Goal: Information Seeking & Learning: Find specific fact

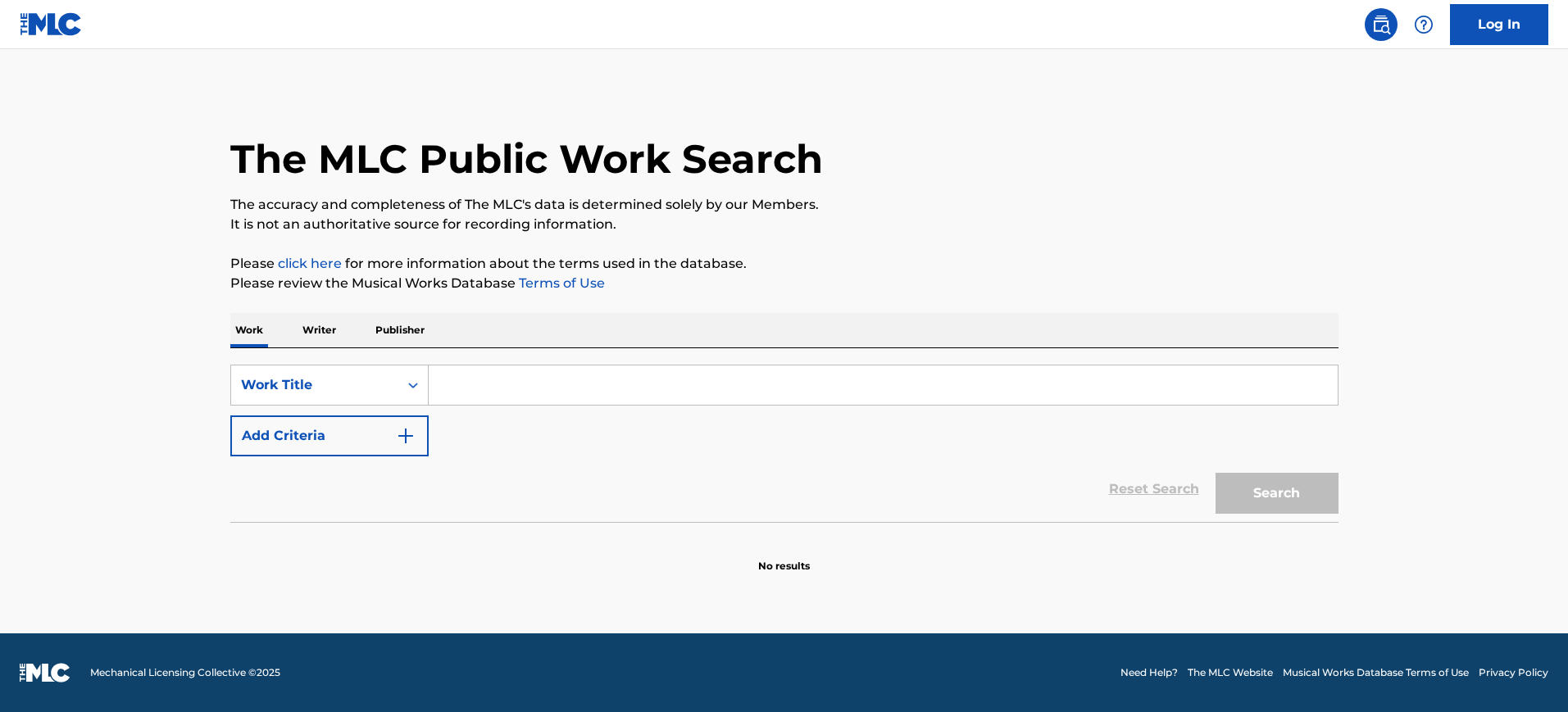
click at [473, 391] on input "Search Form" at bounding box center [883, 384] width 909 height 40
paste input "Don't Let Me Down (1969 [PERSON_NAME] Mix) - The Beatles"
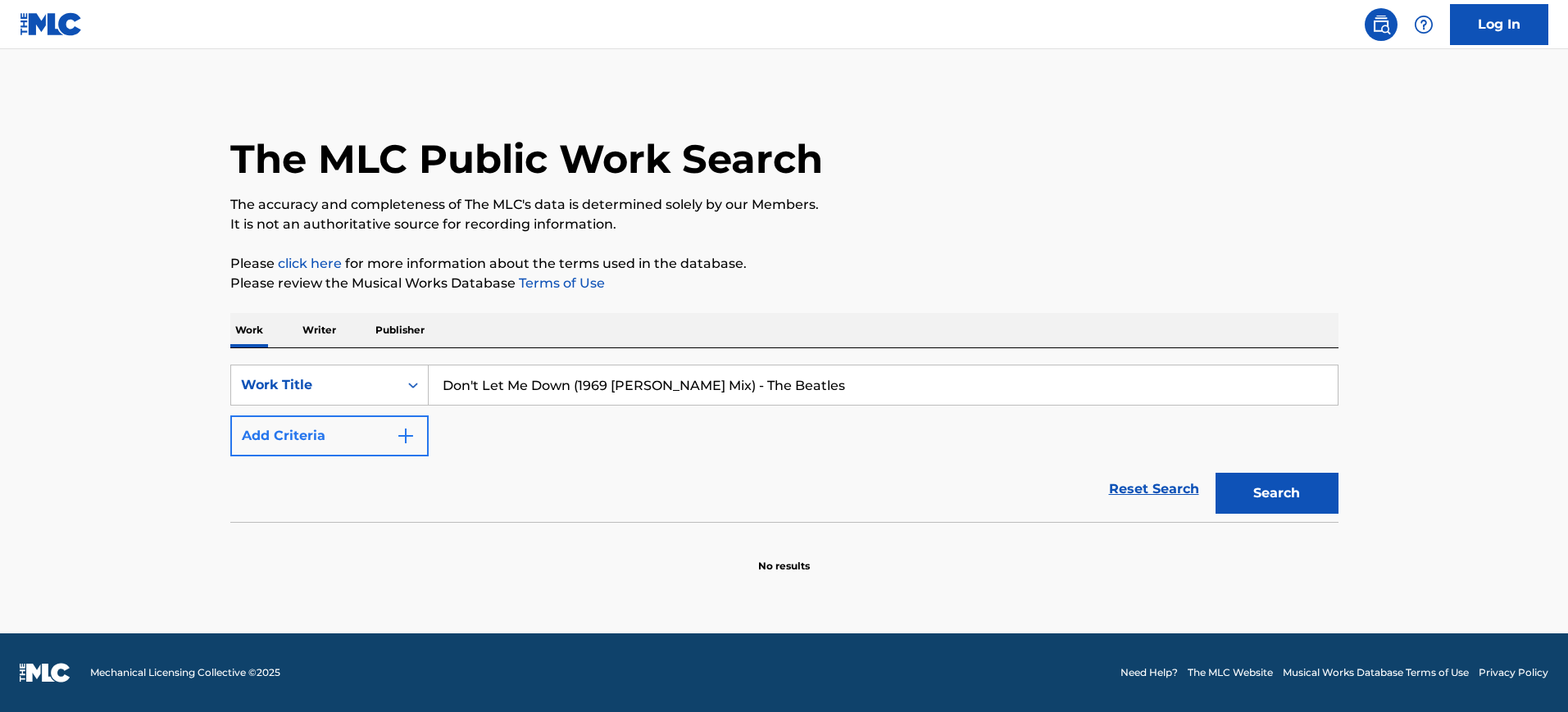
type input "Don't Let Me Down (1969 [PERSON_NAME] Mix) - The Beatles"
click at [403, 441] on img "Search Form" at bounding box center [406, 436] width 19 height 19
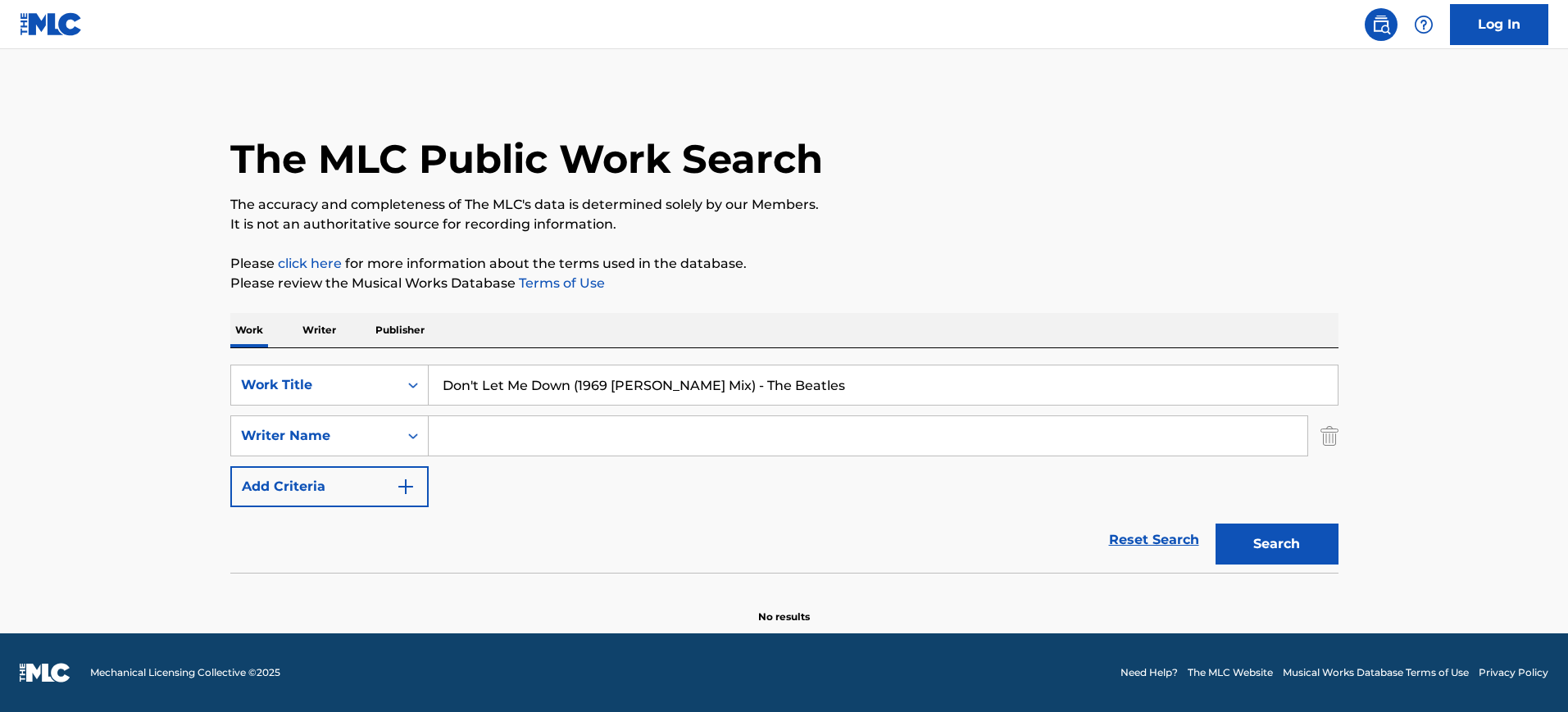
click at [453, 439] on input "Search Form" at bounding box center [869, 436] width 879 height 40
paste input "Don't Let Me Down (1969 [PERSON_NAME] Mix) - The Beatles"
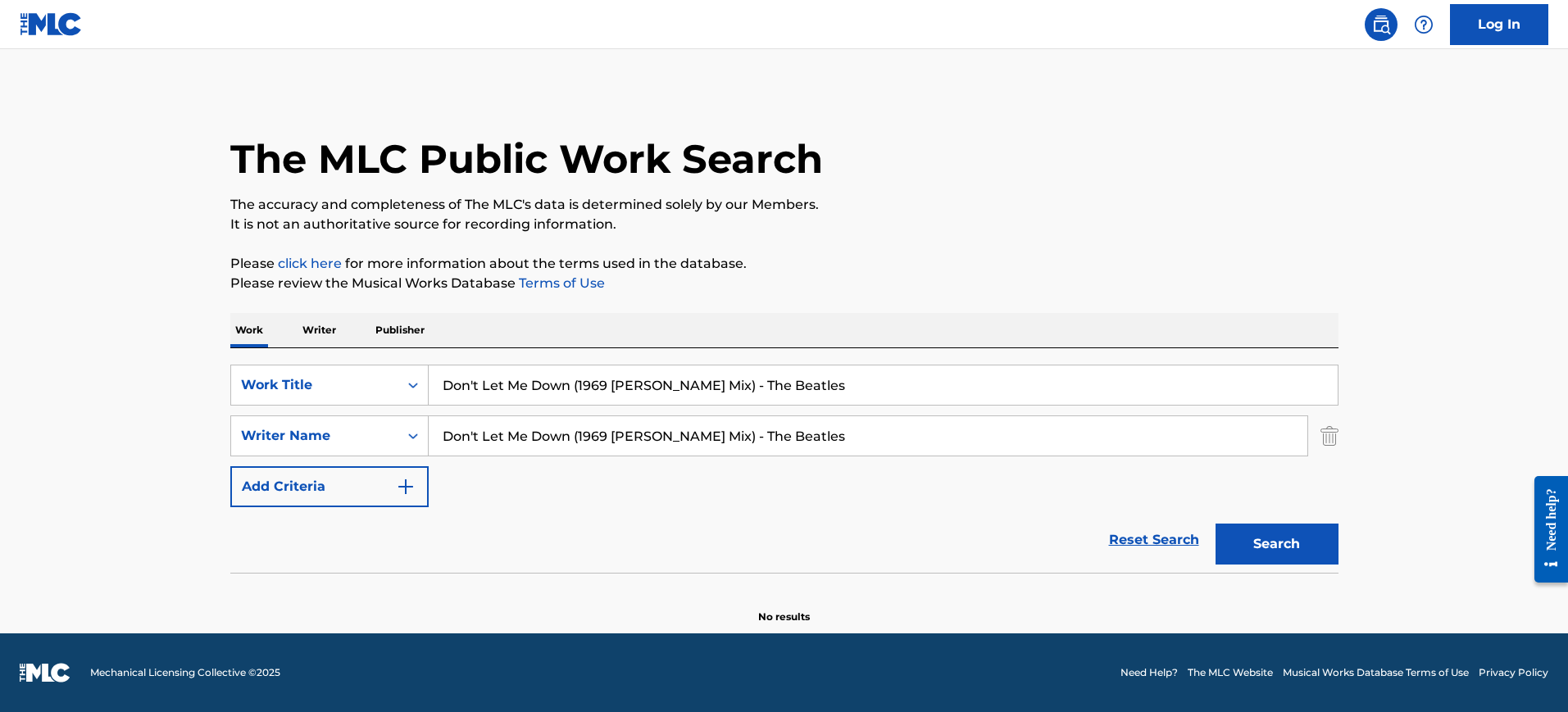
type input "Don't Let Me Down (1969 [PERSON_NAME] Mix) - The Beatles"
drag, startPoint x: 579, startPoint y: 387, endPoint x: 1088, endPoint y: 377, distance: 509.1
click at [1087, 376] on input "Don't Let Me Down (1969 [PERSON_NAME] Mix) - The Beatles" at bounding box center [883, 384] width 909 height 40
type input "Don't Let Me Down"
drag, startPoint x: 756, startPoint y: 440, endPoint x: 66, endPoint y: 371, distance: 693.4
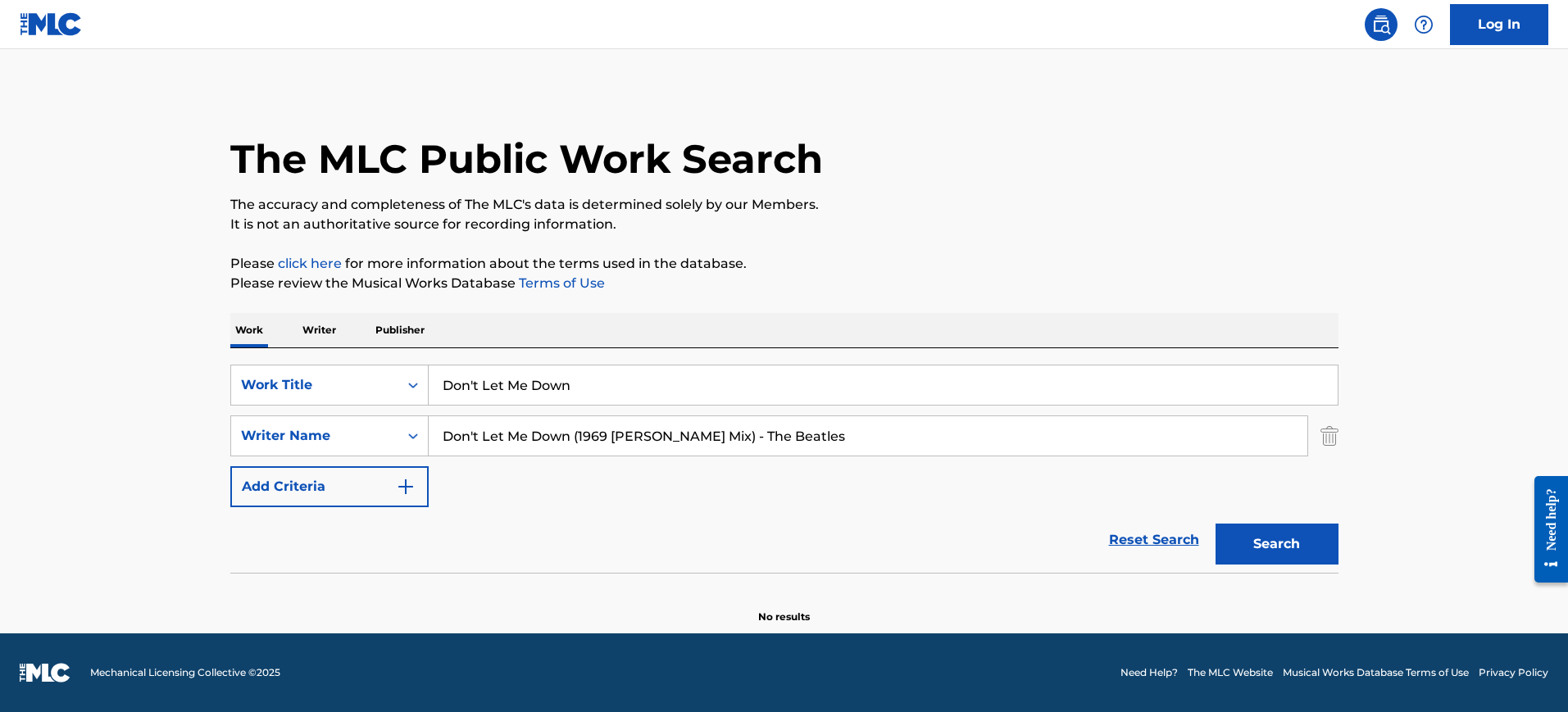
click at [30, 377] on main "The MLC Public Work Search The accuracy and completeness of The MLC's data is d…" at bounding box center [784, 341] width 1568 height 584
click at [1215, 524] on button "Search" at bounding box center [1276, 544] width 123 height 41
click at [543, 415] on div "Beatles" at bounding box center [869, 436] width 879 height 41
click at [535, 446] on input "Beatles" at bounding box center [869, 436] width 879 height 40
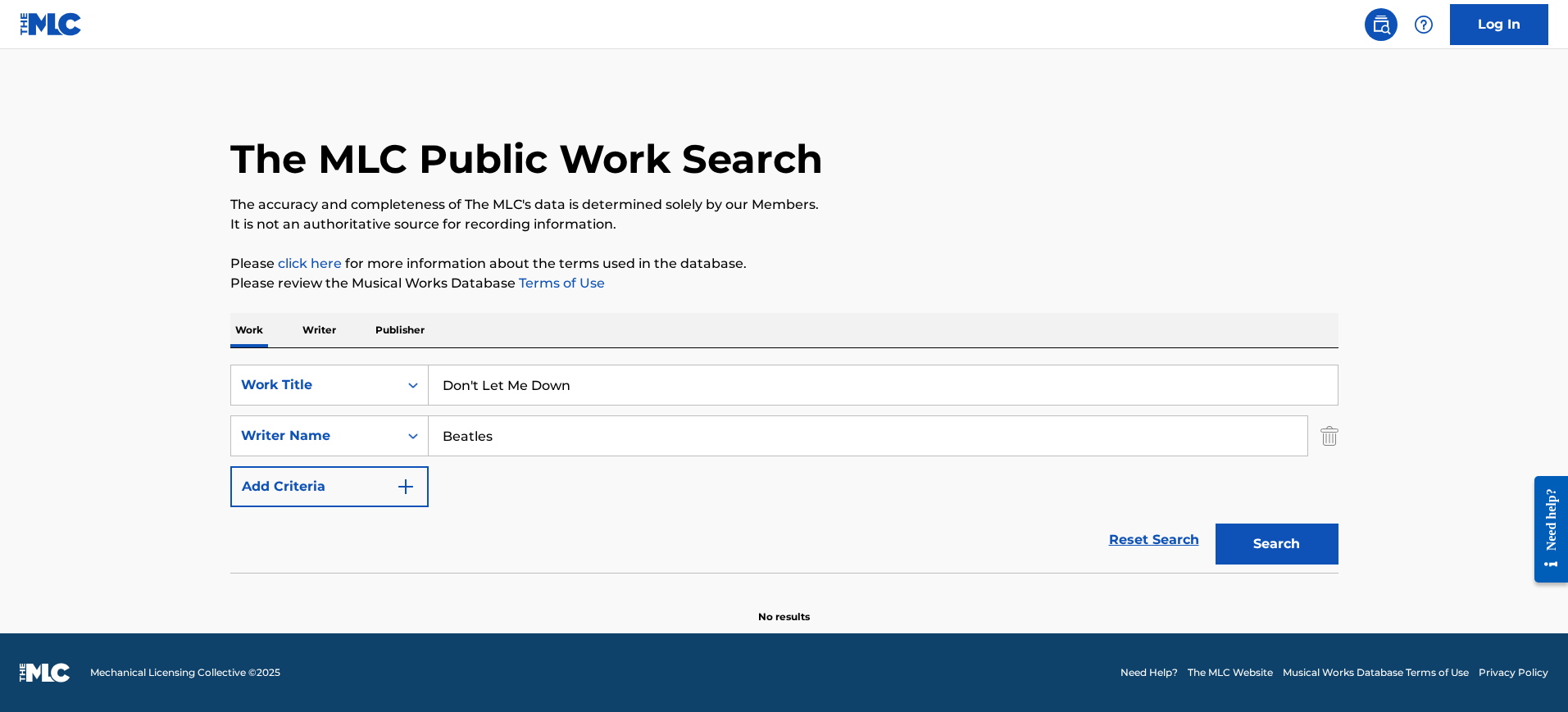
click at [535, 446] on input "Beatles" at bounding box center [869, 436] width 879 height 40
paste input "[PERSON_NAME]"
type input "[PERSON_NAME]"
click at [1215, 524] on button "Search" at bounding box center [1276, 544] width 123 height 41
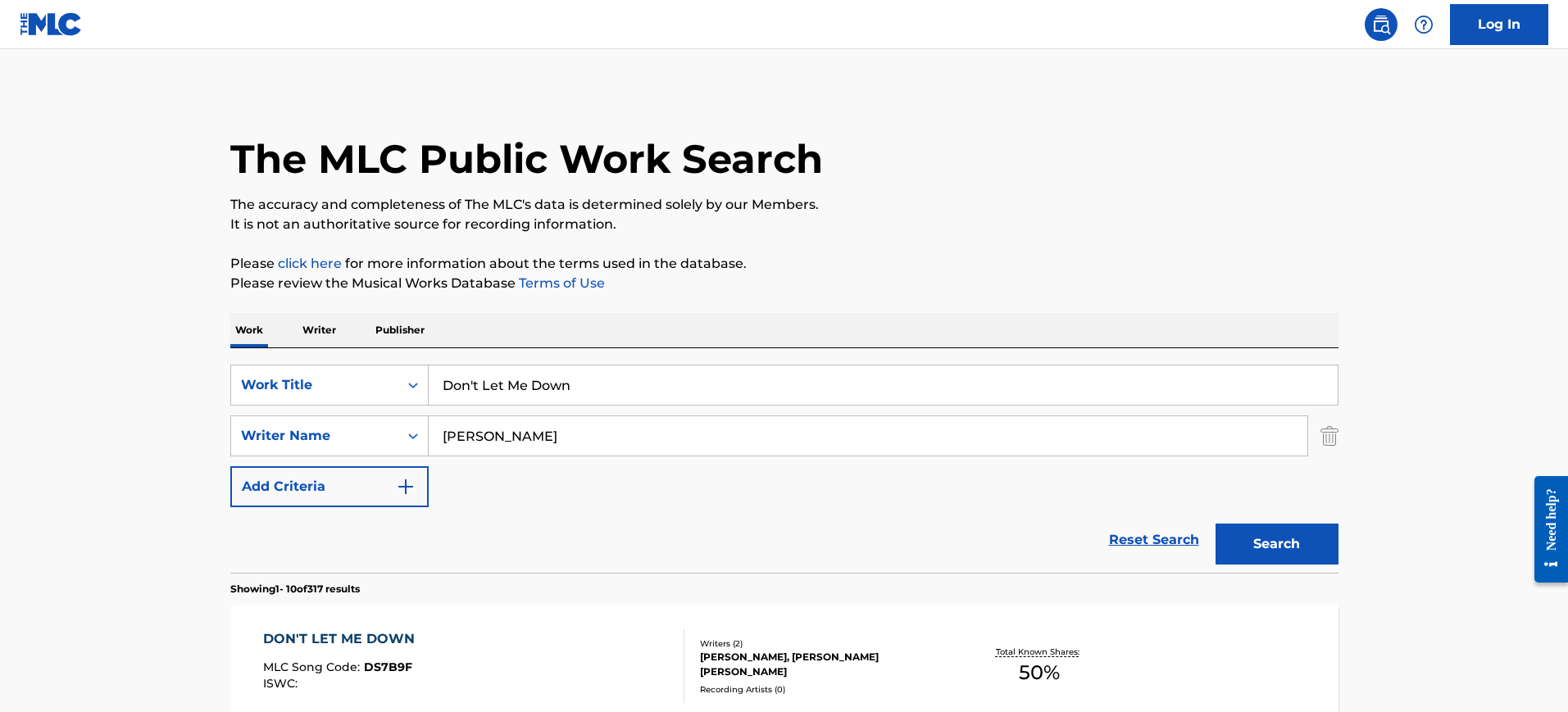
drag, startPoint x: 591, startPoint y: 384, endPoint x: 542, endPoint y: 448, distance: 80.6
click at [386, 403] on div "SearchWithCriteria36d0251a-3fbc-4d15-a43c-aacc2c4c3eb9 Work Title Don't Let Me …" at bounding box center [784, 385] width 1108 height 41
paste input "EVERYTIME I CLOSE MY EYES [PERSON_NAME]"
type input "EVERYTIME I CLOSE MY EYES [PERSON_NAME]"
drag, startPoint x: 461, startPoint y: 445, endPoint x: 385, endPoint y: 442, distance: 76.1
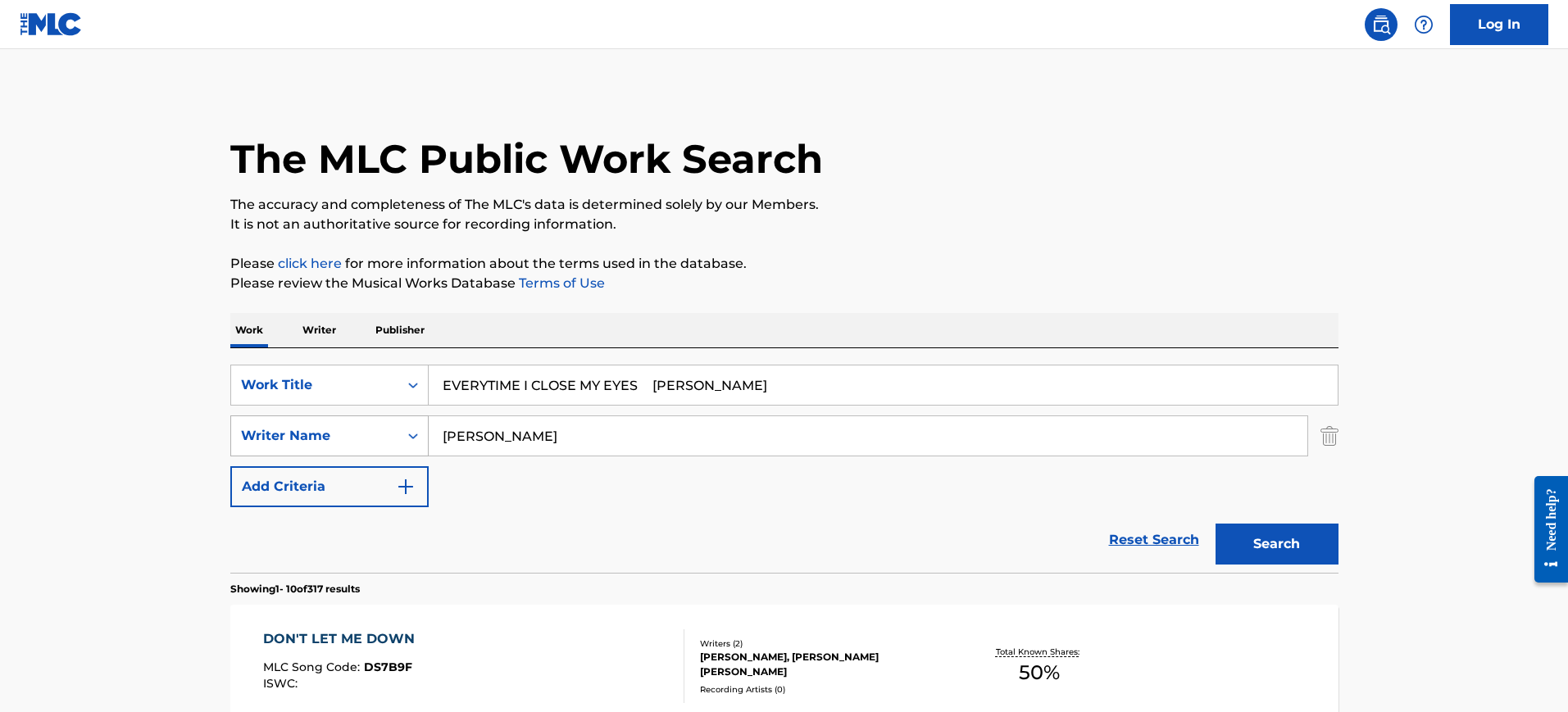
click at [385, 442] on div "SearchWithCriteriafa5cf4ff-c9e9-4ede-8693-42a522d6e966 Writer Name [PERSON_NAME]" at bounding box center [784, 436] width 1108 height 41
paste input "EVERYTIME I CLOSE MY EYES [PERSON_NAME]"
type input "EVERYTIME I CLOSE MY EYES [PERSON_NAME]"
drag, startPoint x: 641, startPoint y: 384, endPoint x: 890, endPoint y: 381, distance: 249.0
click at [890, 381] on input "EVERYTIME I CLOSE MY EYES [PERSON_NAME]" at bounding box center [883, 384] width 909 height 40
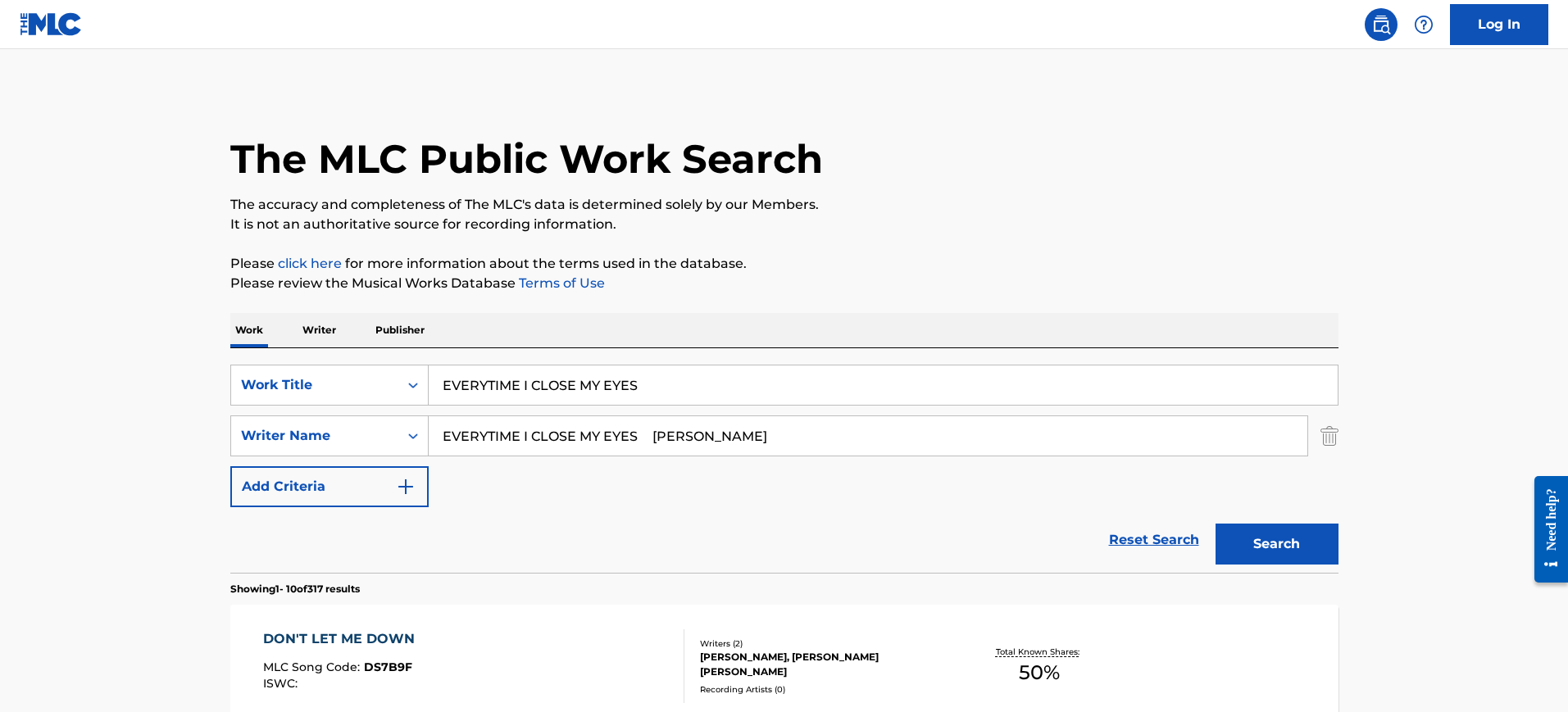
type input "EVERYTIME I CLOSE MY EYES"
click at [801, 437] on input "EVERYTIME I CLOSE MY EYES [PERSON_NAME]" at bounding box center [869, 436] width 879 height 40
drag, startPoint x: 718, startPoint y: 437, endPoint x: 198, endPoint y: 451, distance: 520.2
type input "[PERSON_NAME]"
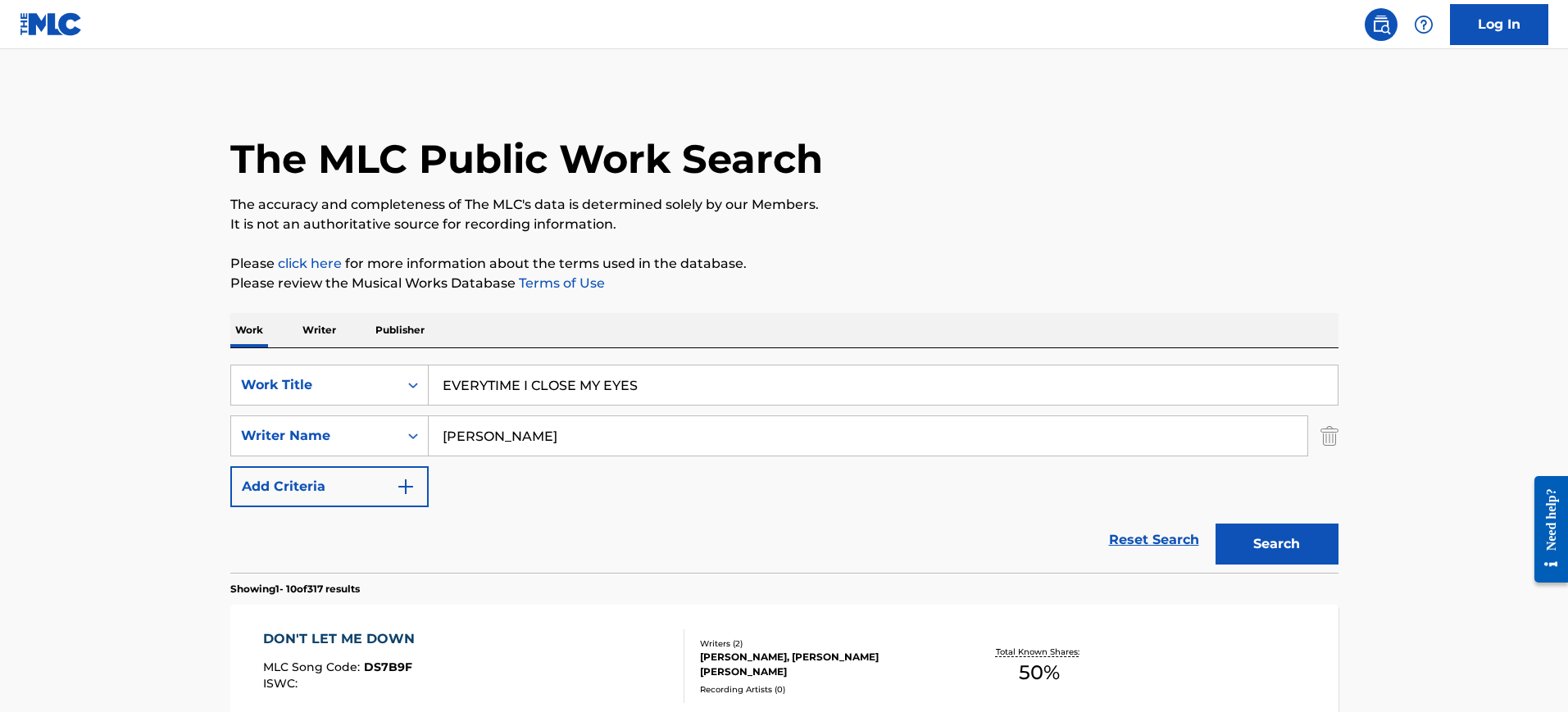
click at [1215, 524] on button "Search" at bounding box center [1276, 544] width 123 height 41
drag, startPoint x: 662, startPoint y: 390, endPoint x: 358, endPoint y: 394, distance: 304.0
click at [319, 379] on div "SearchWithCriteria36d0251a-3fbc-4d15-a43c-aacc2c4c3eb9 Work Title EVERYTIME I C…" at bounding box center [784, 385] width 1108 height 41
paste input "Crazy QLO Ayov"
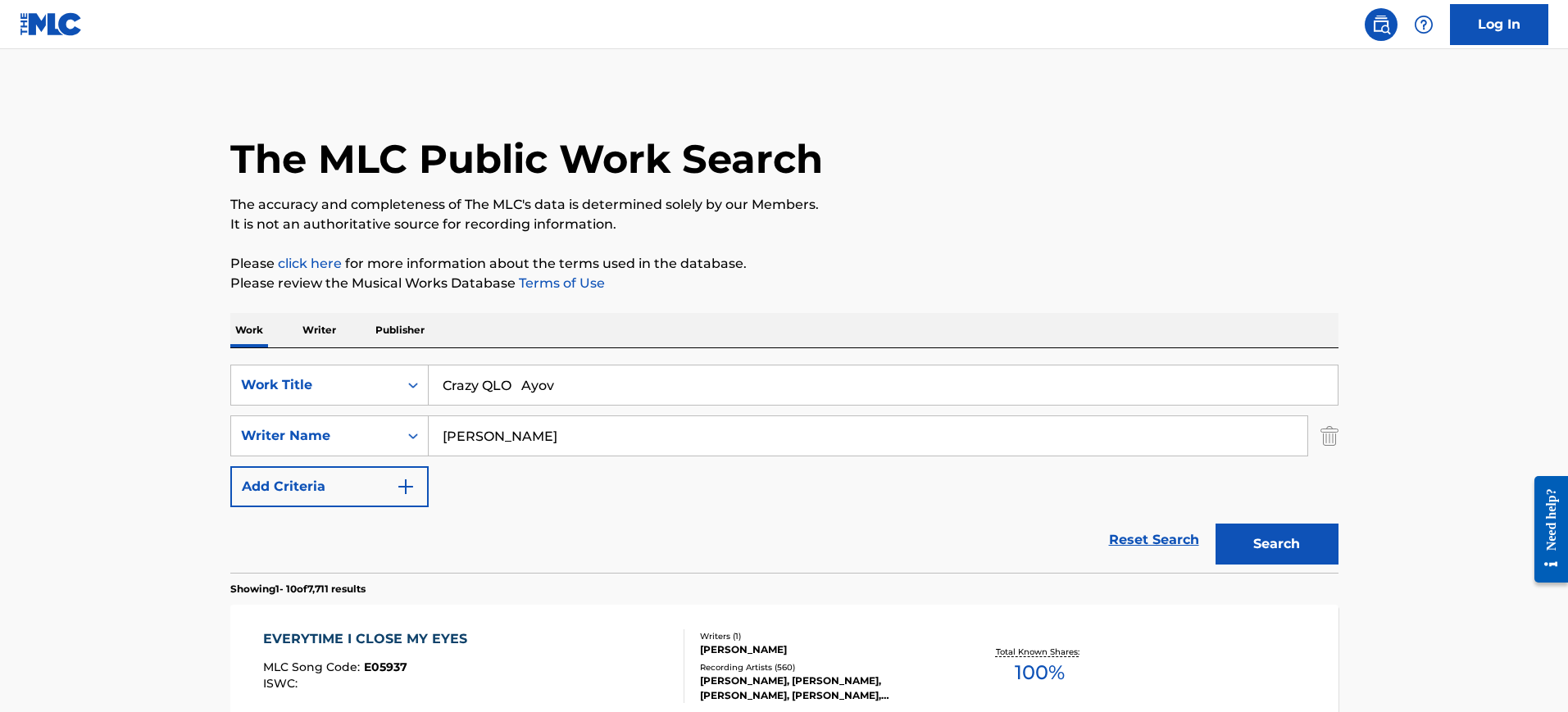
type input "Crazy QLO Ayov"
drag, startPoint x: 544, startPoint y: 441, endPoint x: 353, endPoint y: 401, distance: 195.1
click at [308, 408] on div "SearchWithCriteria36d0251a-3fbc-4d15-a43c-aacc2c4c3eb9 Work Title Crazy QLO Ayo…" at bounding box center [784, 437] width 1108 height 143
paste input "Crazy QLO Ayov"
type input "Crazy QLO Ayov"
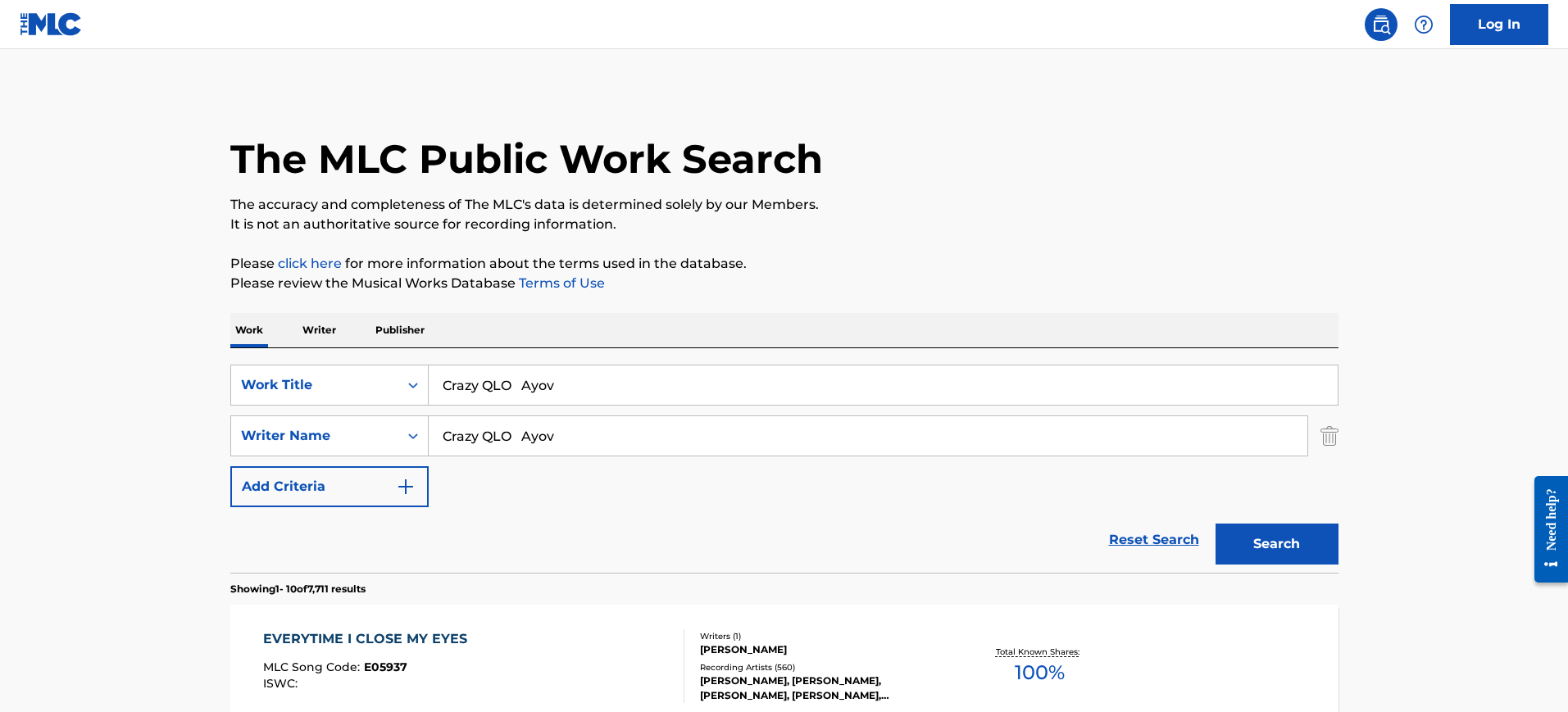
drag, startPoint x: 572, startPoint y: 380, endPoint x: 506, endPoint y: 392, distance: 67.1
click at [506, 392] on input "Crazy QLO Ayov" at bounding box center [883, 384] width 909 height 40
type input "Crazy QLO"
drag, startPoint x: 526, startPoint y: 442, endPoint x: 560, endPoint y: 412, distance: 45.3
click at [246, 413] on div "SearchWithCriteria36d0251a-3fbc-4d15-a43c-aacc2c4c3eb9 Work Title Crazy QLO Sea…" at bounding box center [784, 437] width 1108 height 143
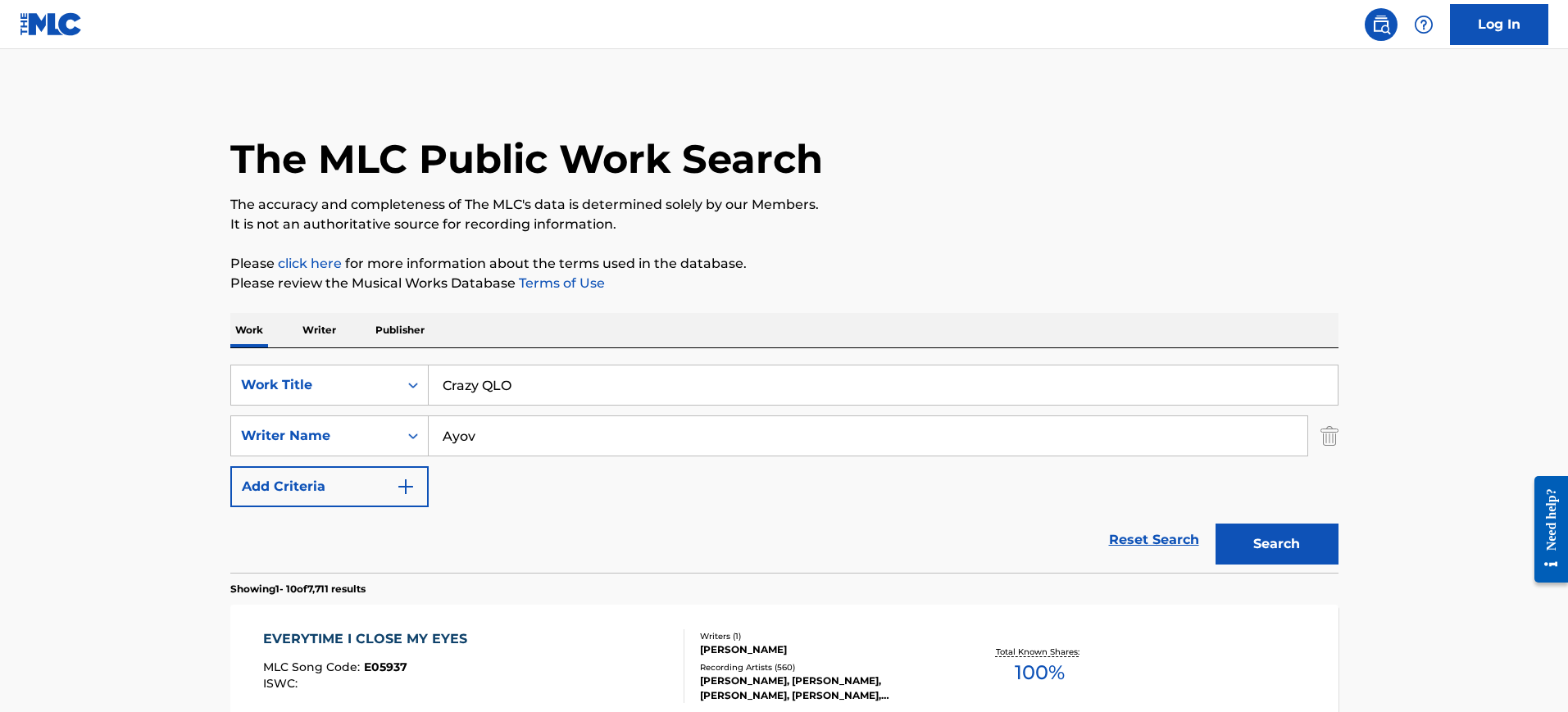
click at [545, 422] on input "Ayov" at bounding box center [869, 436] width 879 height 40
type input "Ayovi"
click at [1215, 524] on button "Search" at bounding box center [1276, 544] width 123 height 41
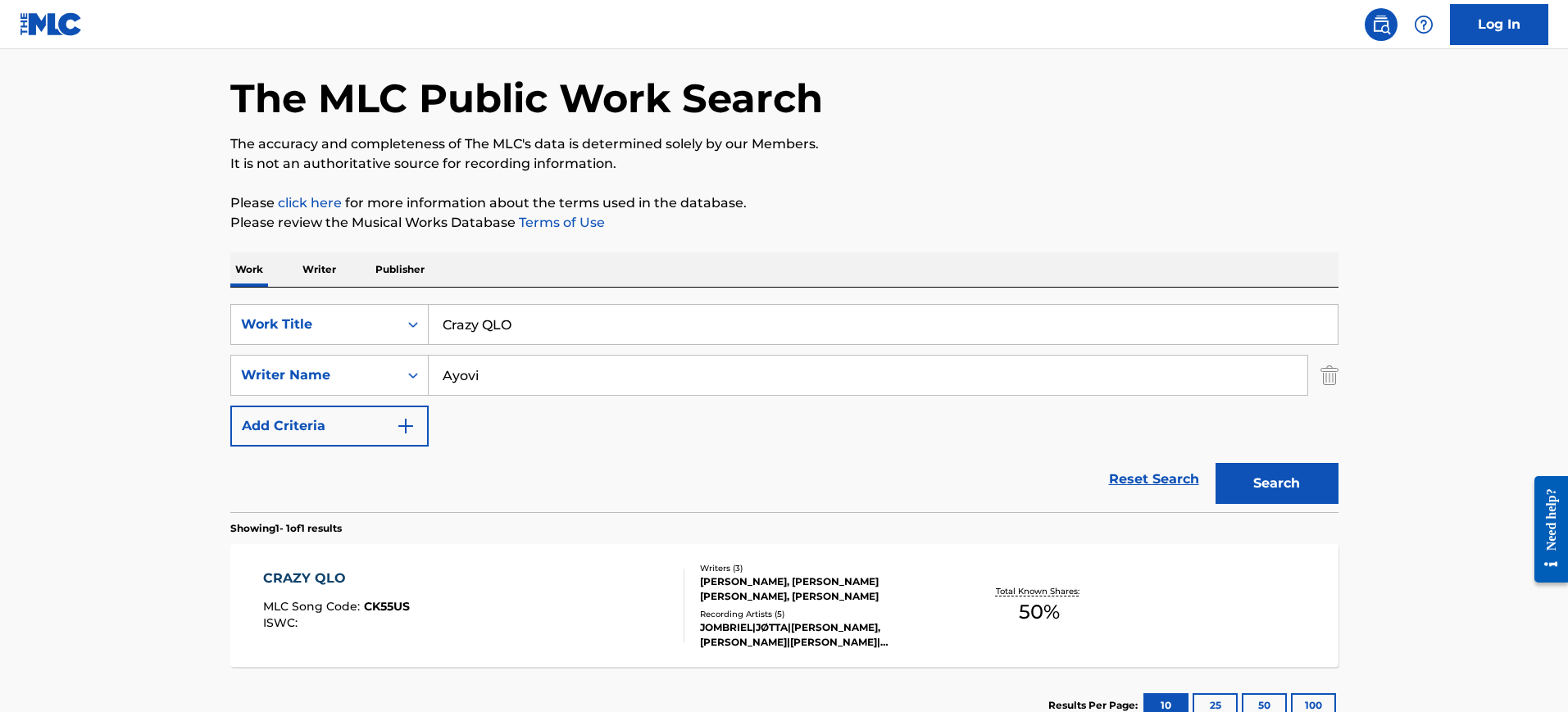
scroll to position [180, 0]
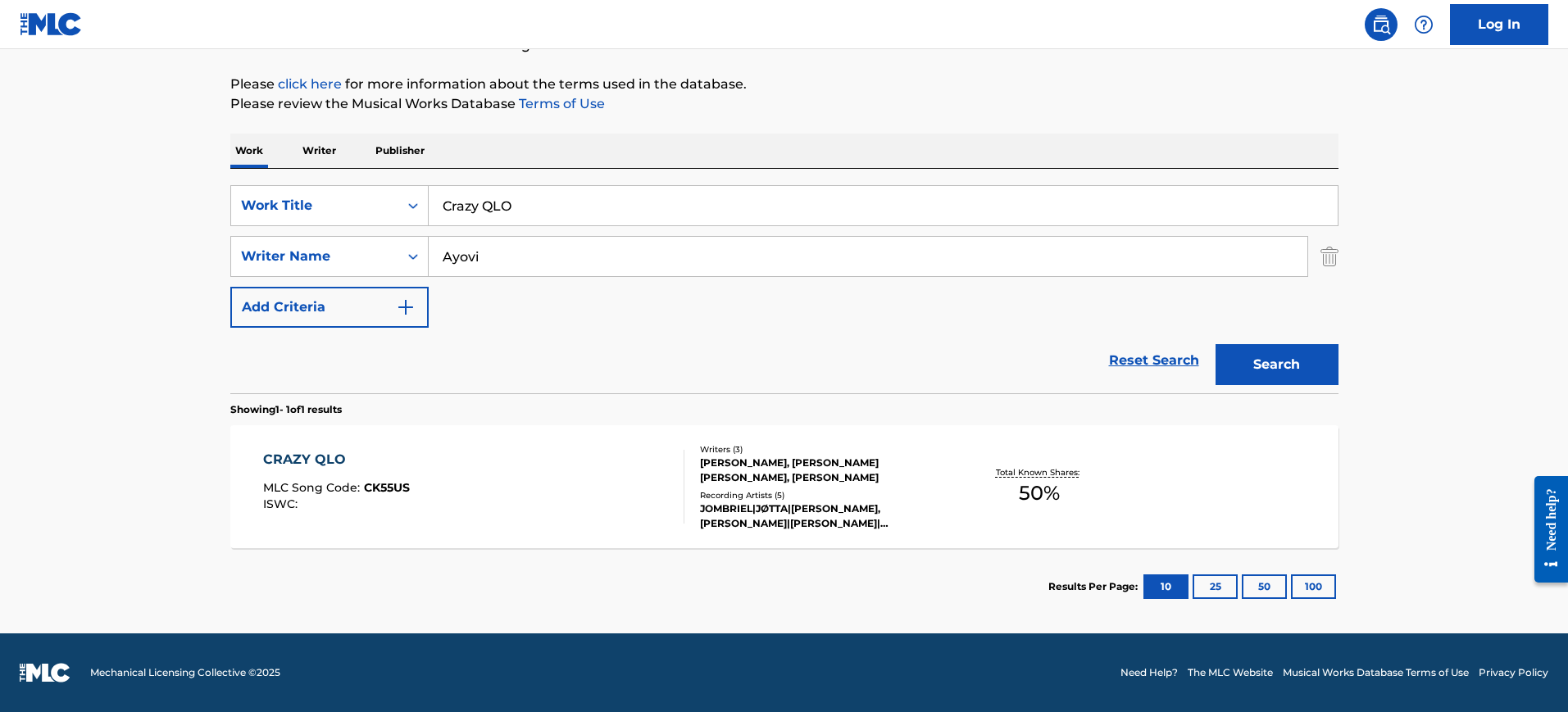
click at [598, 490] on div "CRAZY QLO MLC Song Code : CK55US ISWC :" at bounding box center [473, 487] width 421 height 73
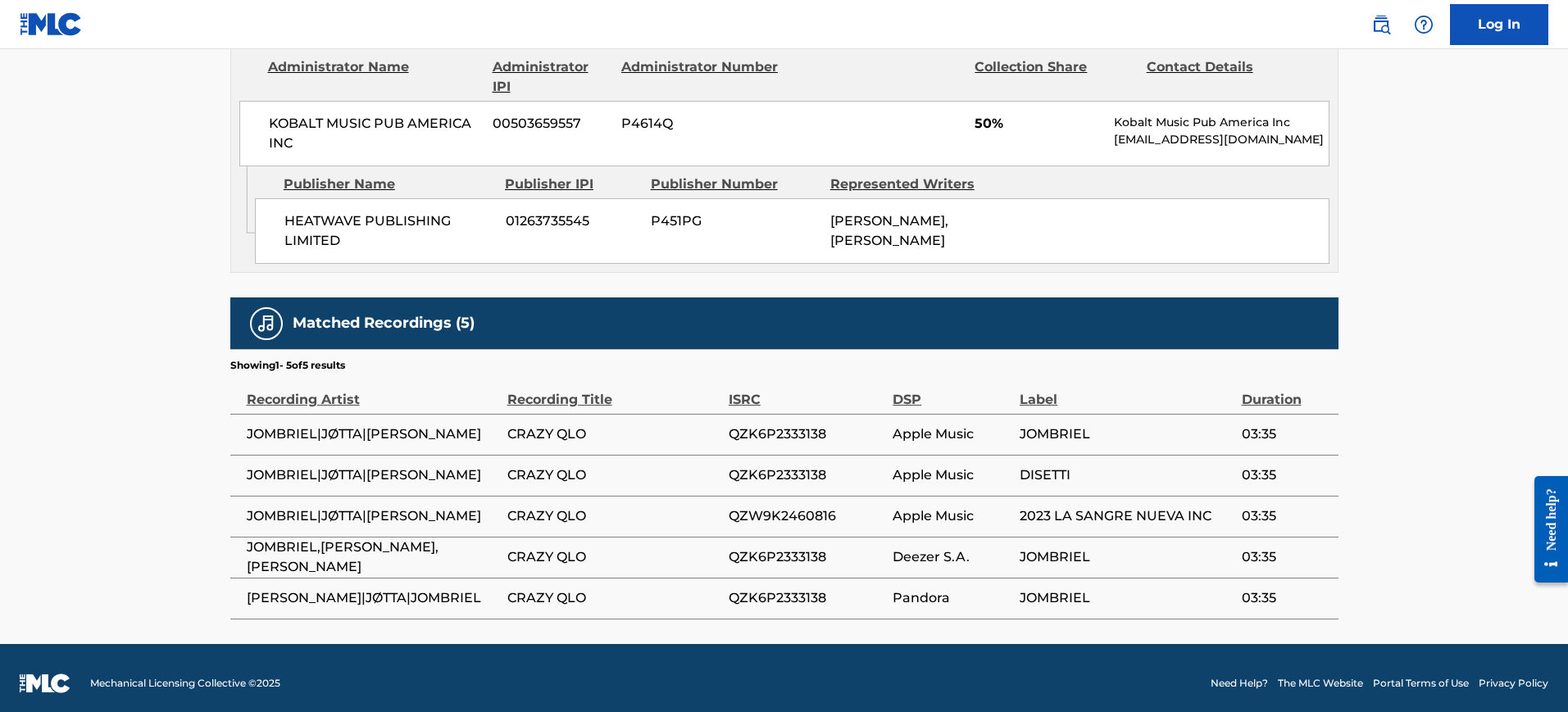
scroll to position [836, 0]
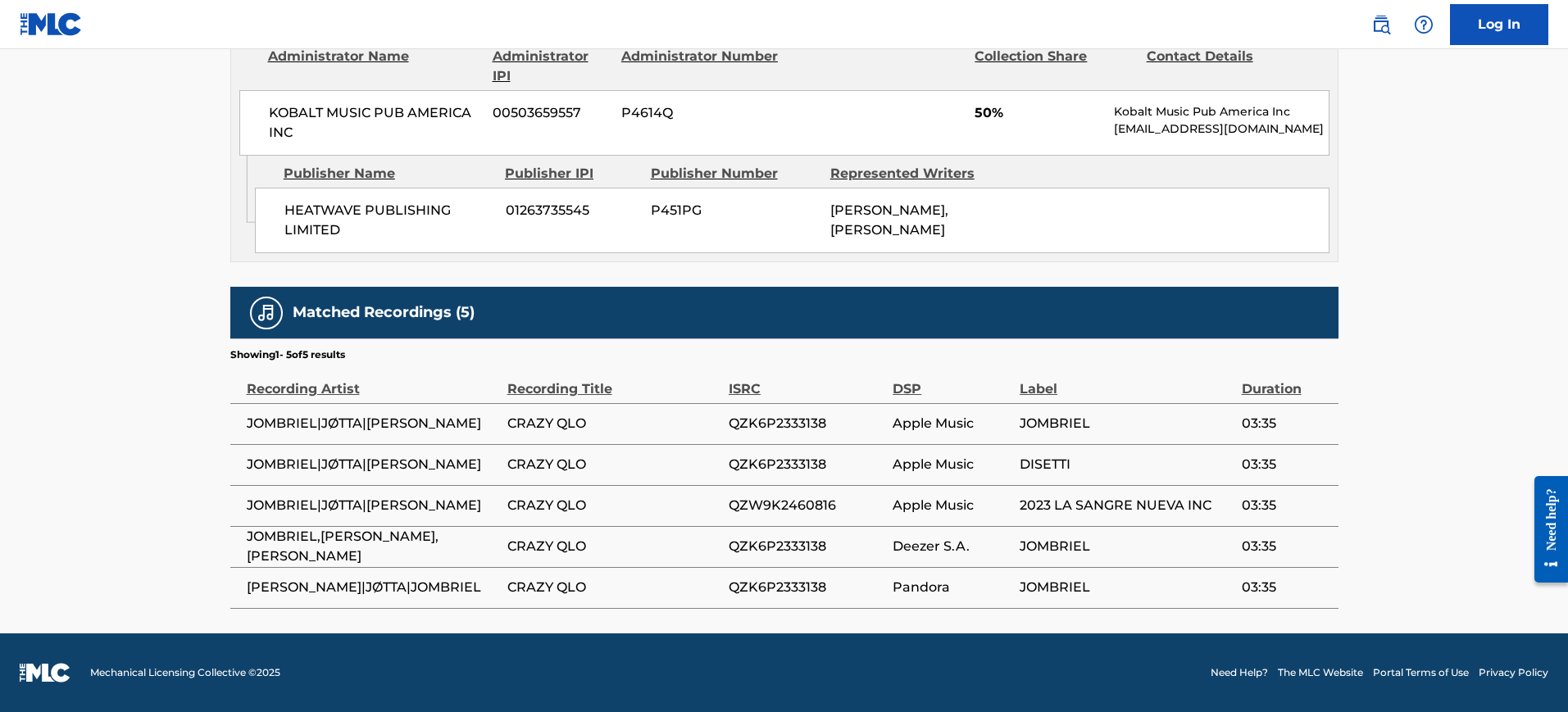
click at [858, 547] on span "QZK6P2333138" at bounding box center [806, 547] width 156 height 19
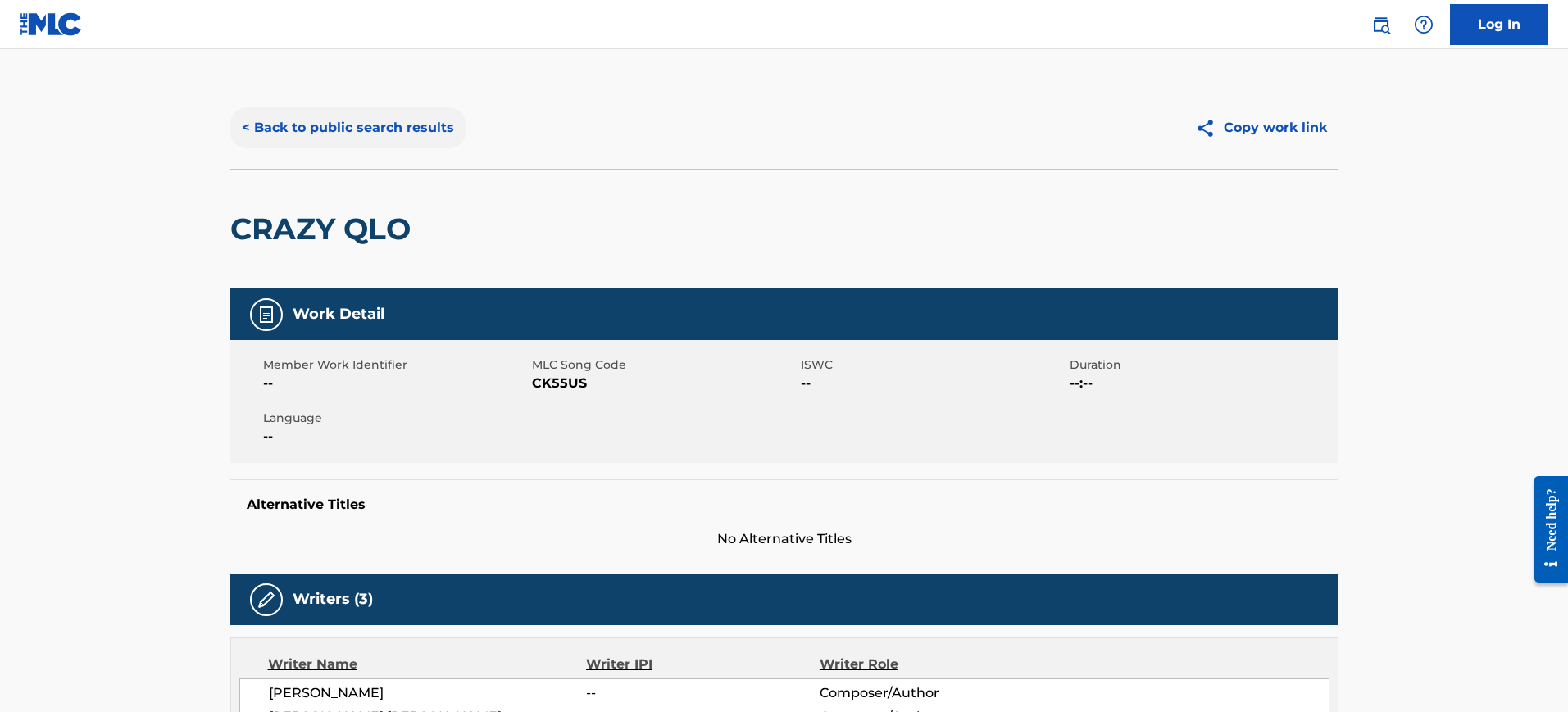
scroll to position [0, 0]
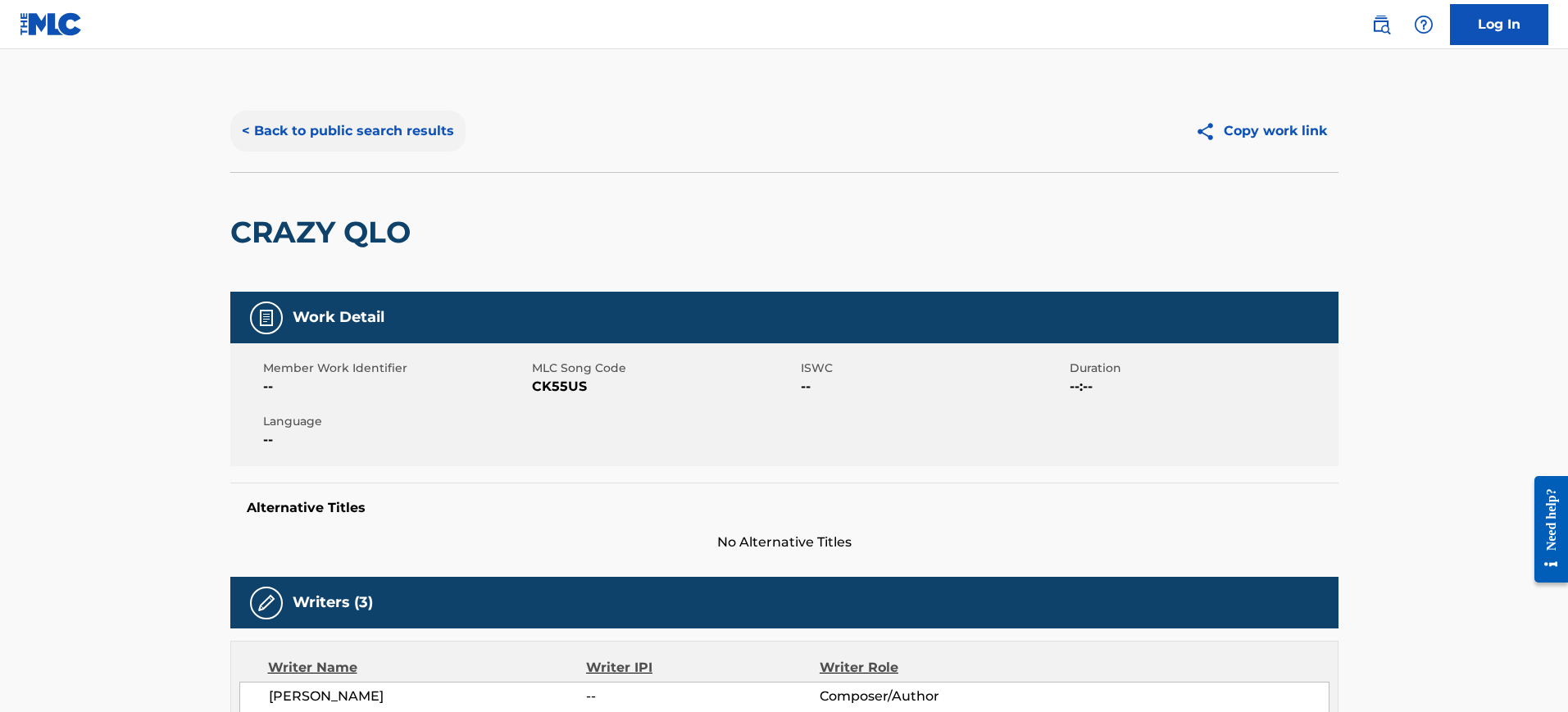
click at [351, 138] on button "< Back to public search results" at bounding box center [348, 131] width 236 height 41
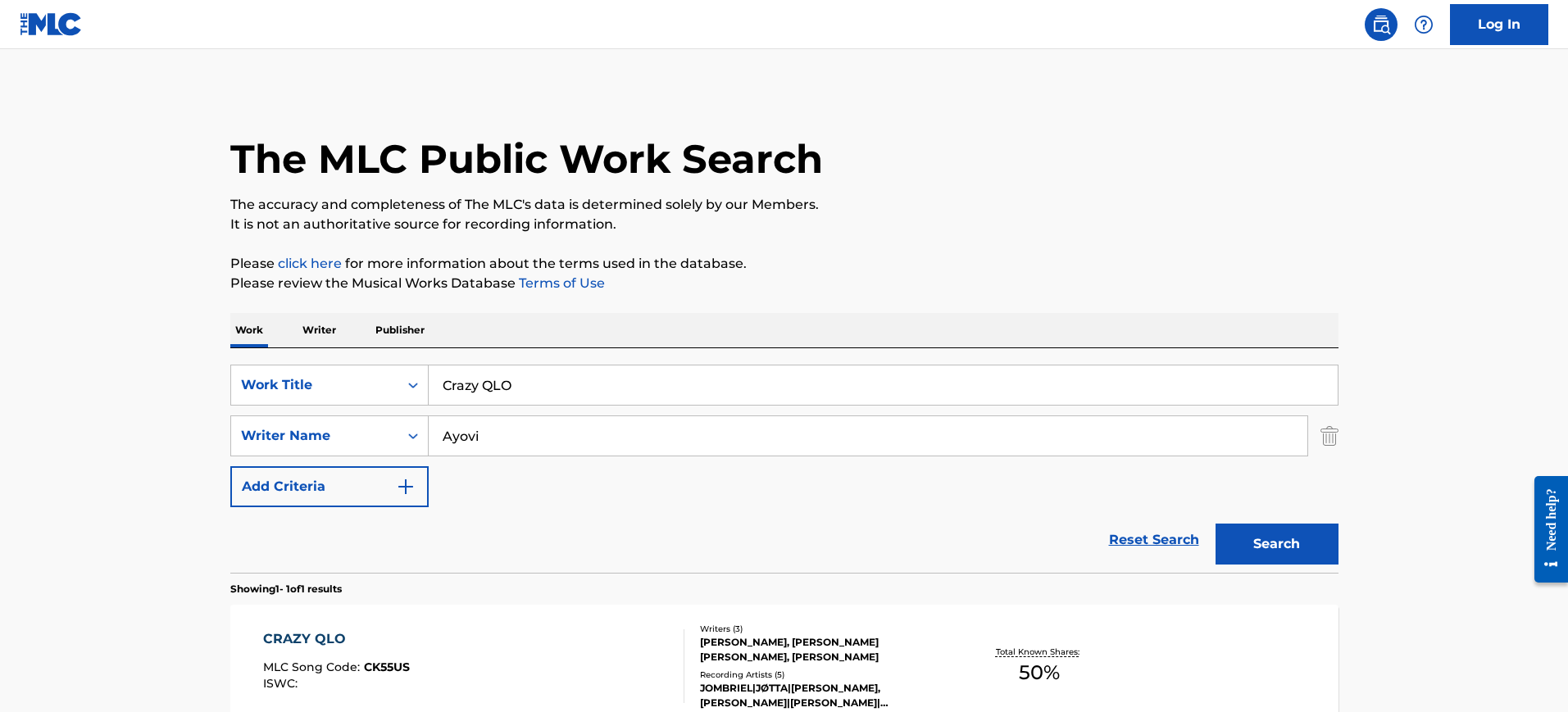
scroll to position [86, 0]
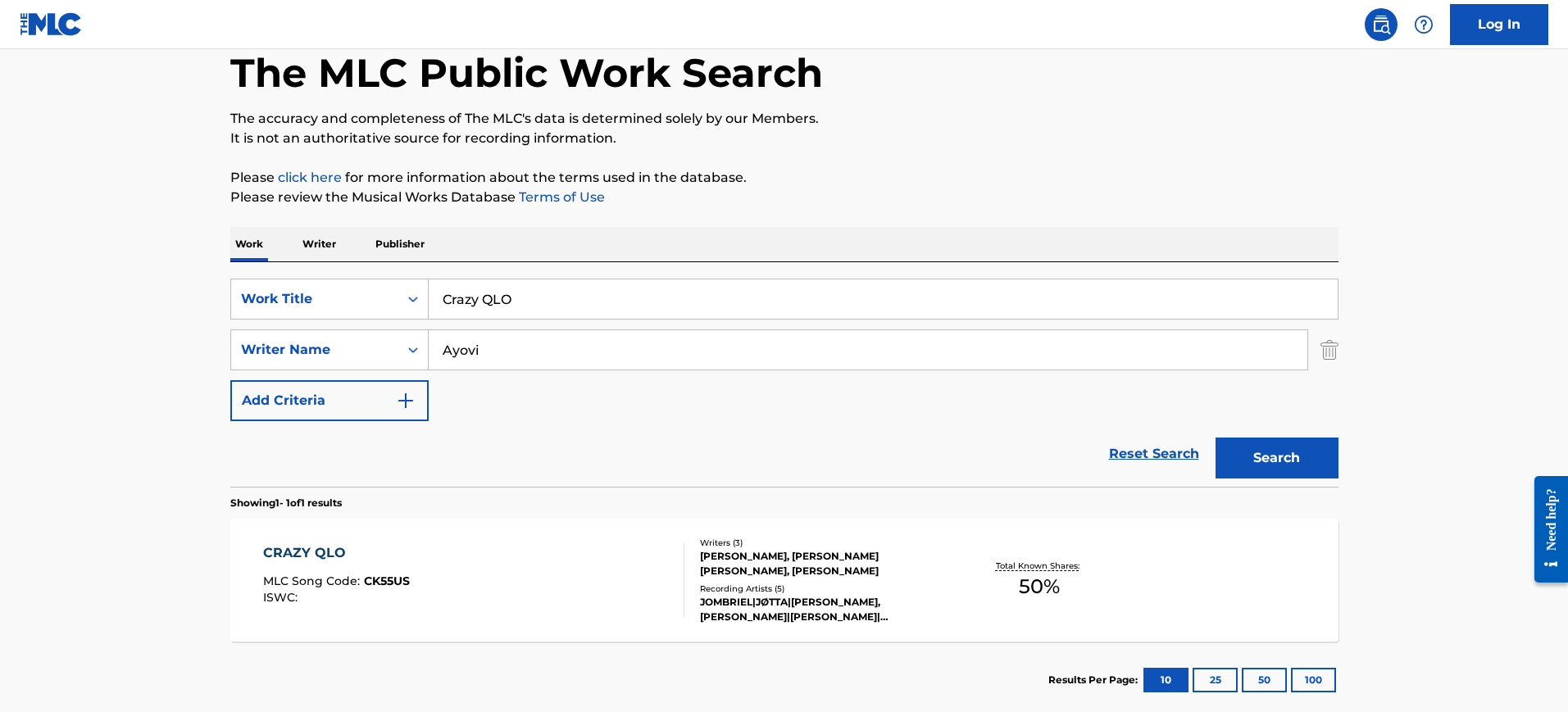
click at [955, 210] on div "The MLC Public Work Search The accuracy and completeness of The MLC's data is d…" at bounding box center [784, 361] width 1148 height 715
click at [529, 301] on input "Crazy QLO" at bounding box center [883, 299] width 909 height 40
paste input "TURN IT UP [PERSON_NAME]"
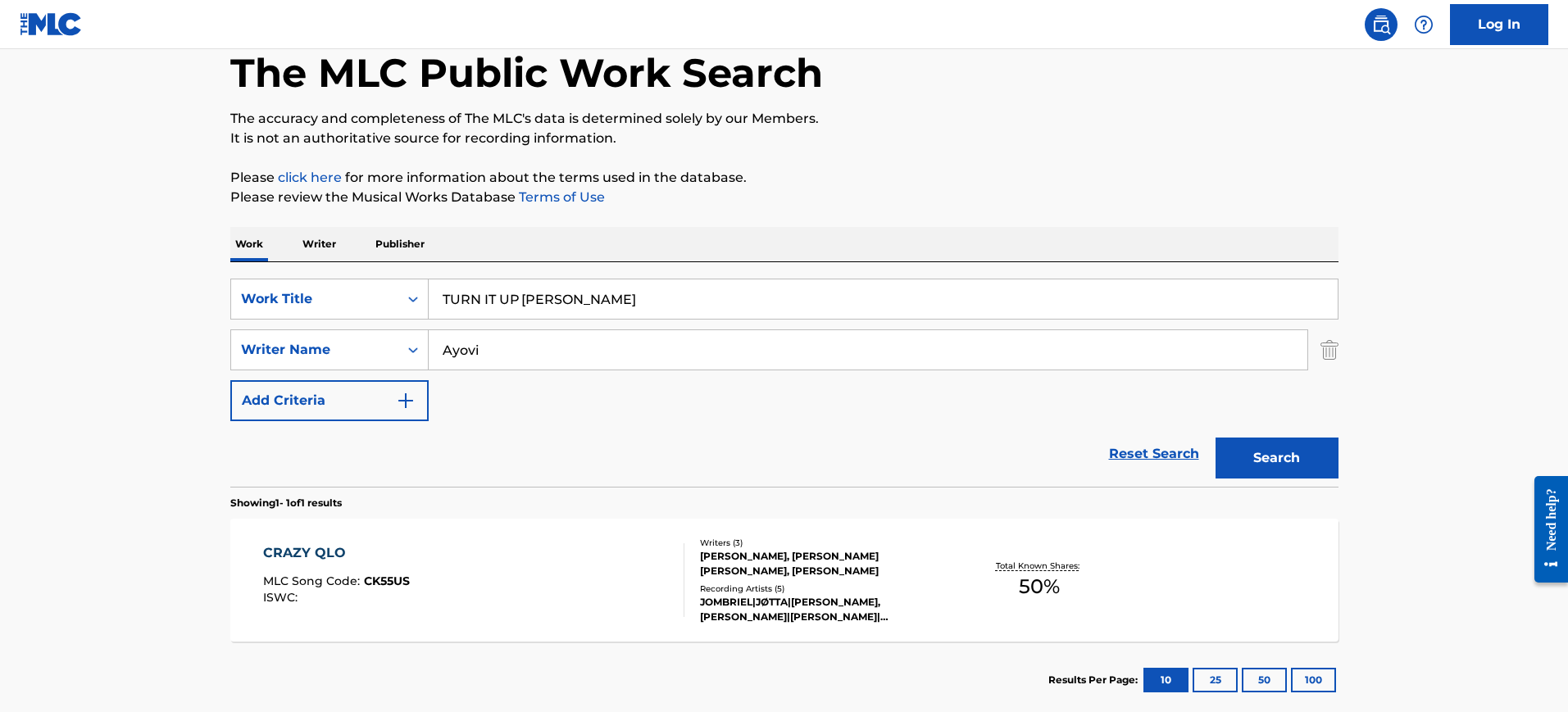
type input "TURN IT UP [PERSON_NAME]"
click at [496, 356] on input "Ayovi" at bounding box center [869, 350] width 879 height 40
paste input "TURN IT UP [PERSON_NAME]"
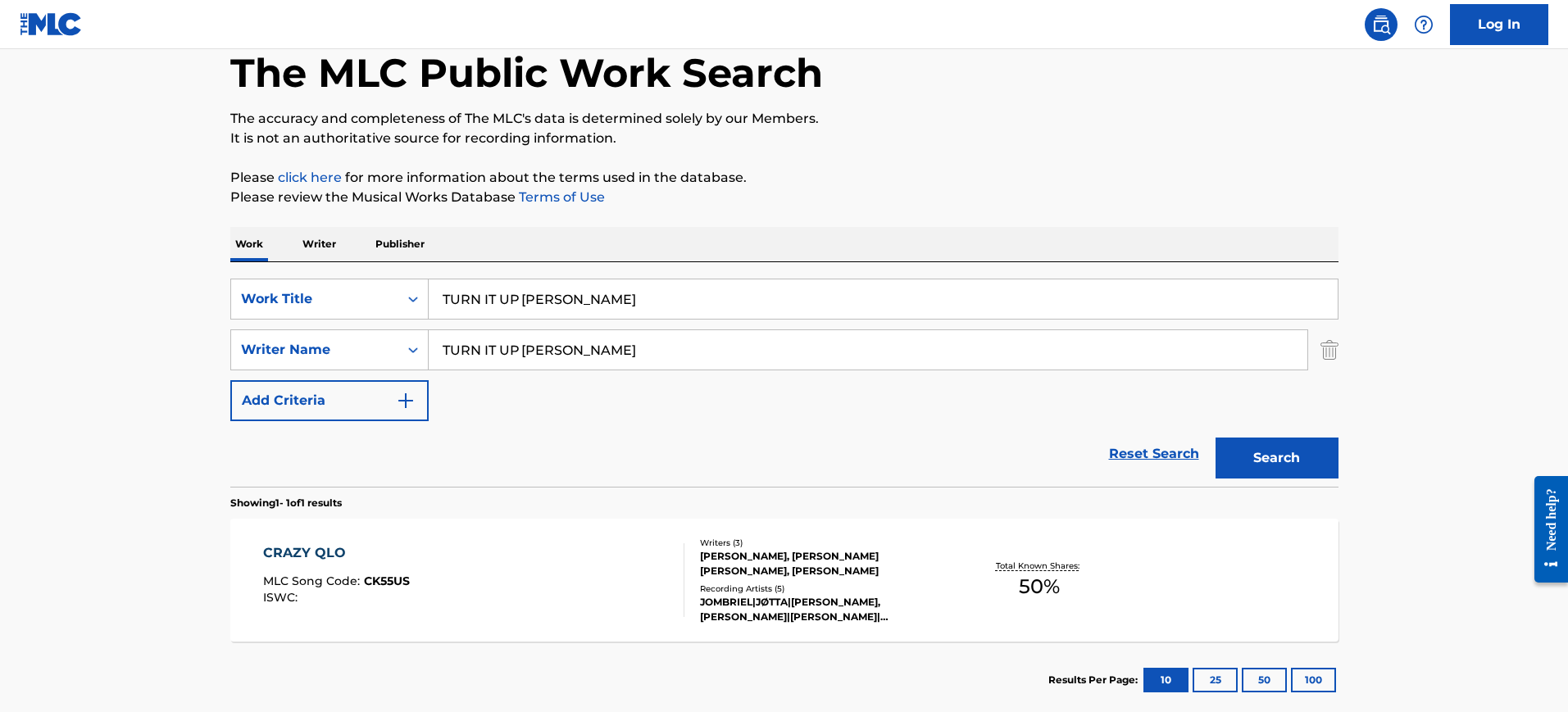
type input "TURN IT UP [PERSON_NAME]"
drag, startPoint x: 527, startPoint y: 295, endPoint x: 763, endPoint y: 317, distance: 237.0
click at [763, 317] on input "TURN IT UP [PERSON_NAME]" at bounding box center [883, 299] width 909 height 40
type input "TURN IT UP"
drag, startPoint x: 564, startPoint y: 346, endPoint x: 184, endPoint y: 340, distance: 380.0
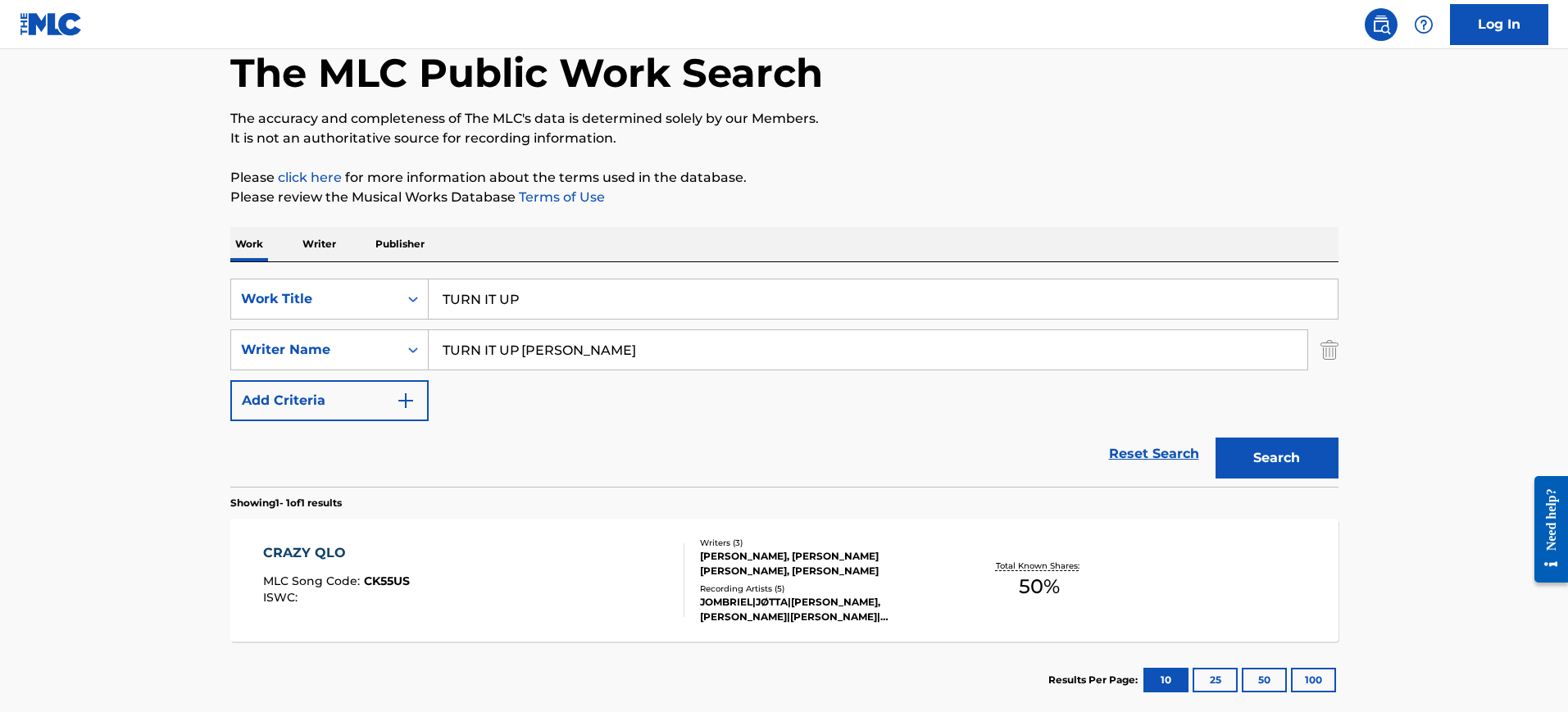
click at [184, 344] on main "The MLC Public Work Search The accuracy and completeness of The MLC's data is d…" at bounding box center [784, 345] width 1568 height 764
type input "[PERSON_NAME]"
click at [1215, 438] on button "Search" at bounding box center [1276, 458] width 123 height 41
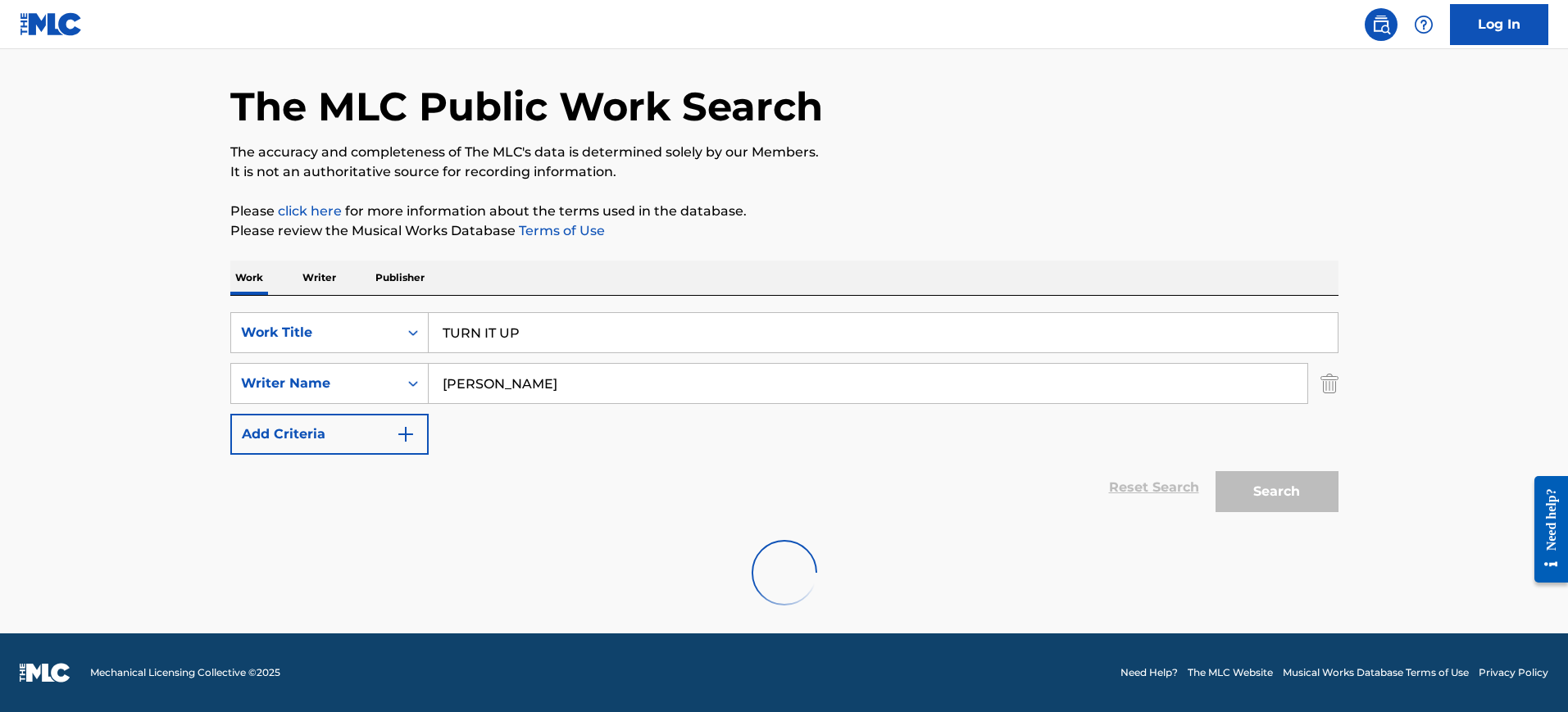
drag, startPoint x: 1036, startPoint y: 253, endPoint x: 1036, endPoint y: 242, distance: 11.0
click at [1038, 251] on div "The MLC Public Work Search The accuracy and completeness of The MLC's data is d…" at bounding box center [784, 331] width 1148 height 587
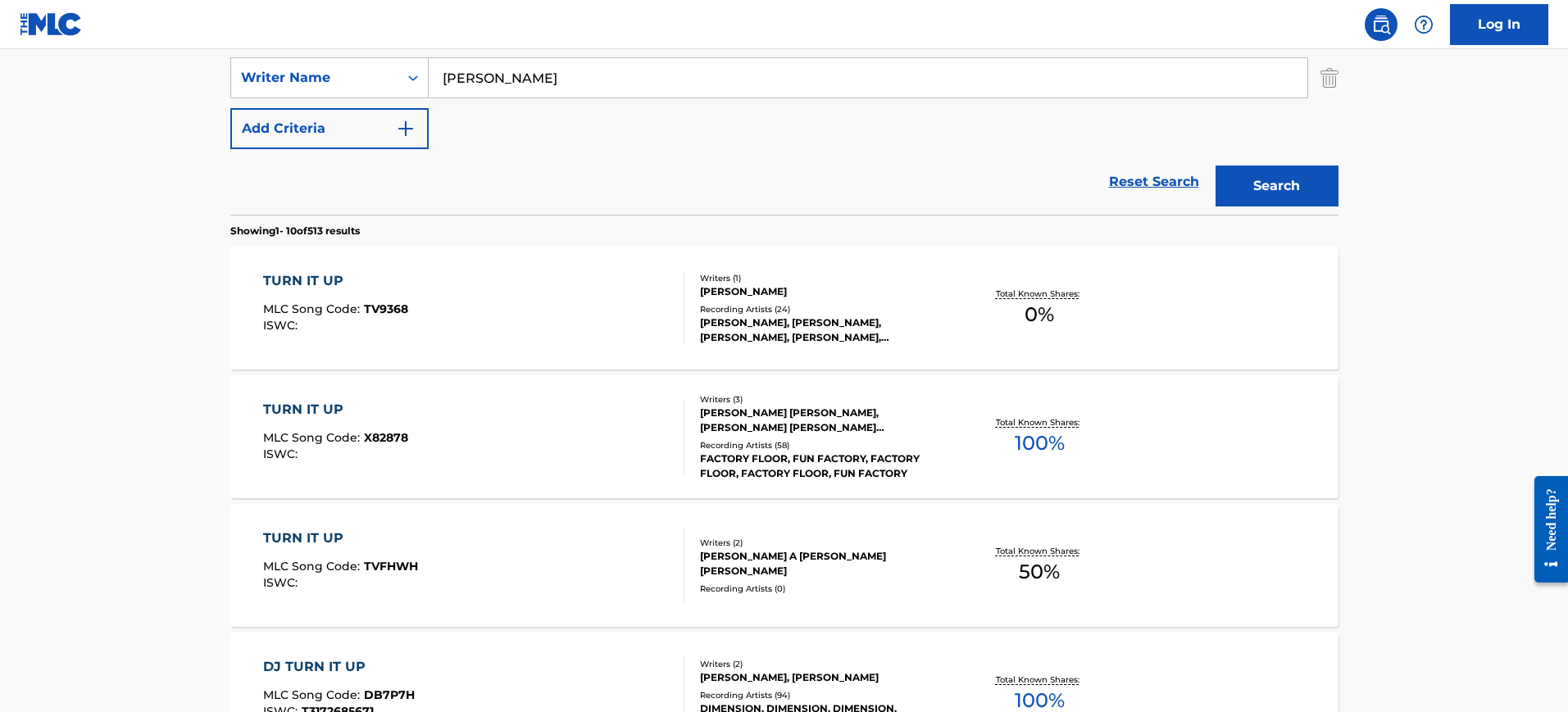
scroll to position [359, 0]
